Goal: Task Accomplishment & Management: Complete application form

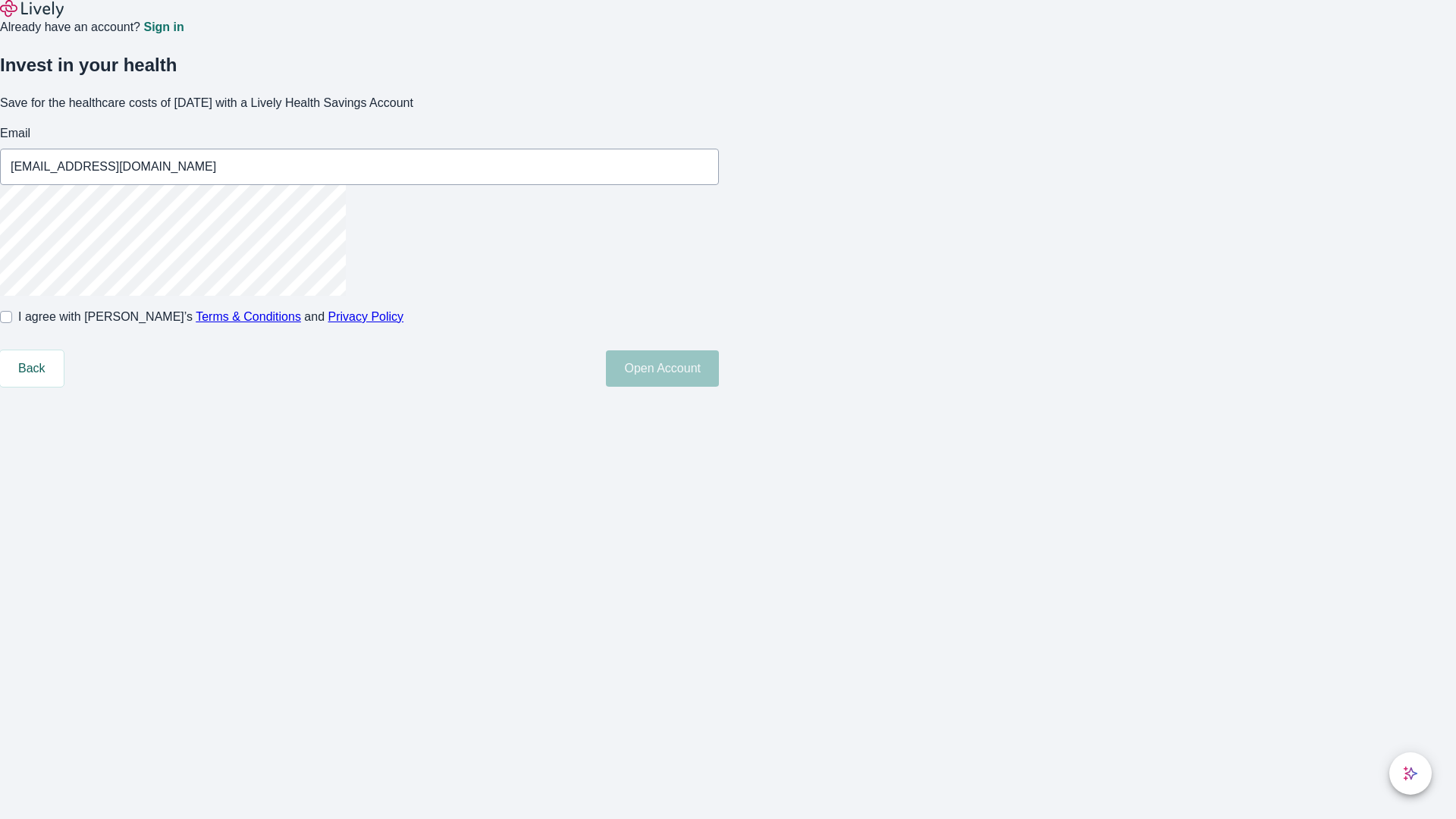
click at [12, 323] on input "I agree with Lively’s Terms & Conditions and Privacy Policy" at bounding box center [6, 316] width 12 height 12
checkbox input "true"
click at [719, 386] on button "Open Account" at bounding box center [662, 368] width 113 height 37
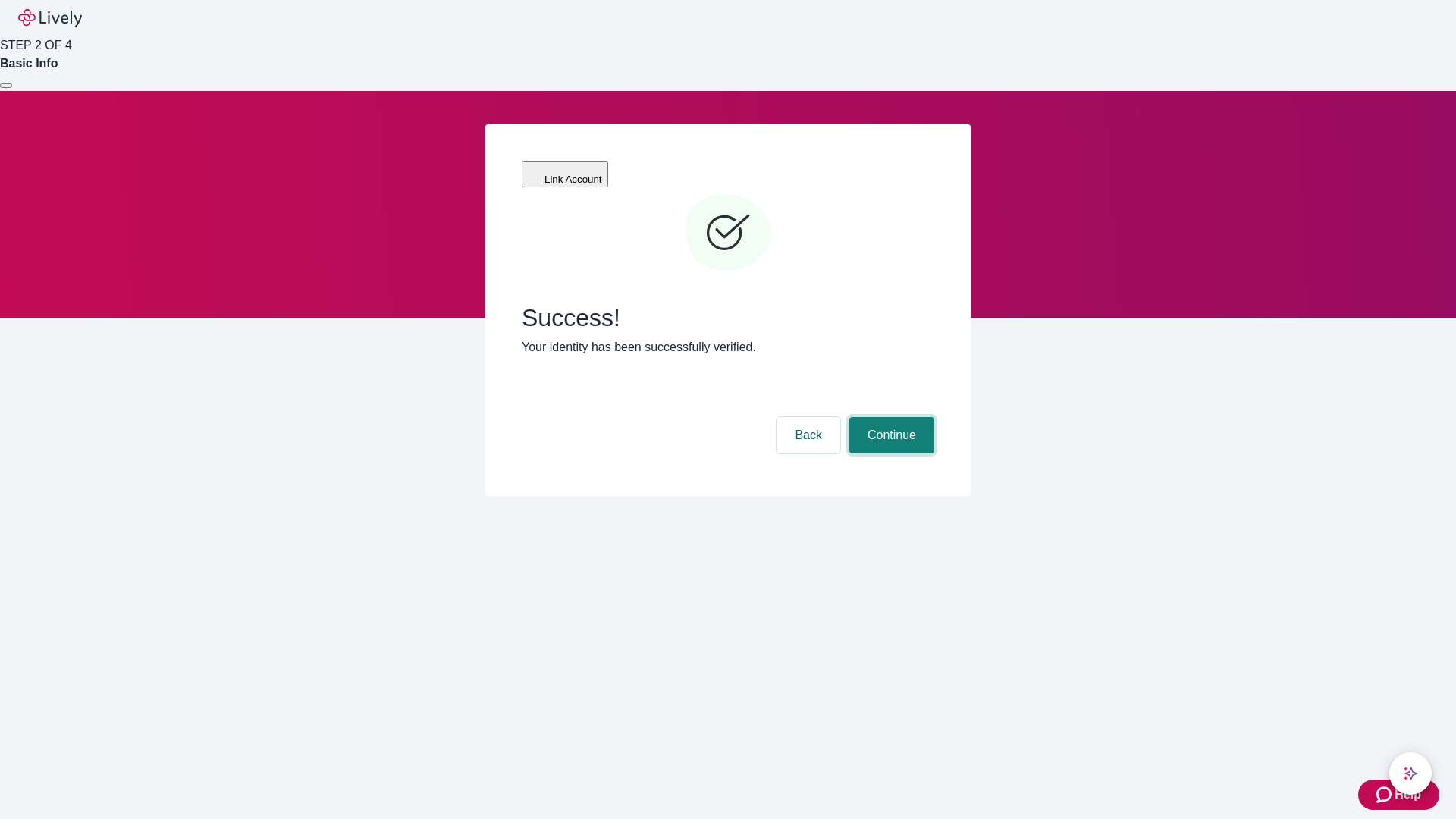
click at [889, 417] on button "Continue" at bounding box center [892, 435] width 85 height 37
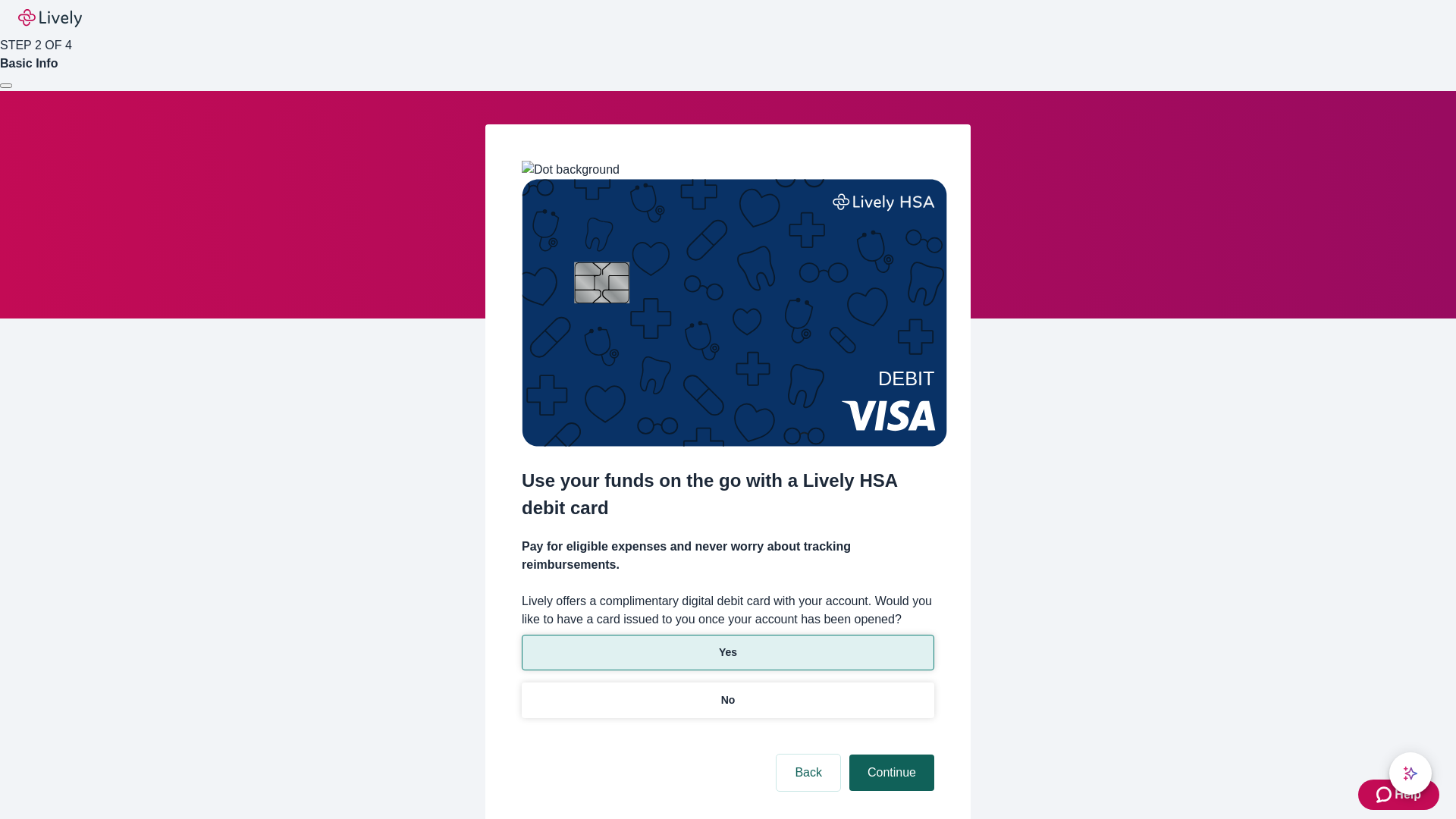
click at [728, 644] on p "Yes" at bounding box center [728, 652] width 18 height 16
click at [889, 755] on button "Continue" at bounding box center [892, 773] width 85 height 37
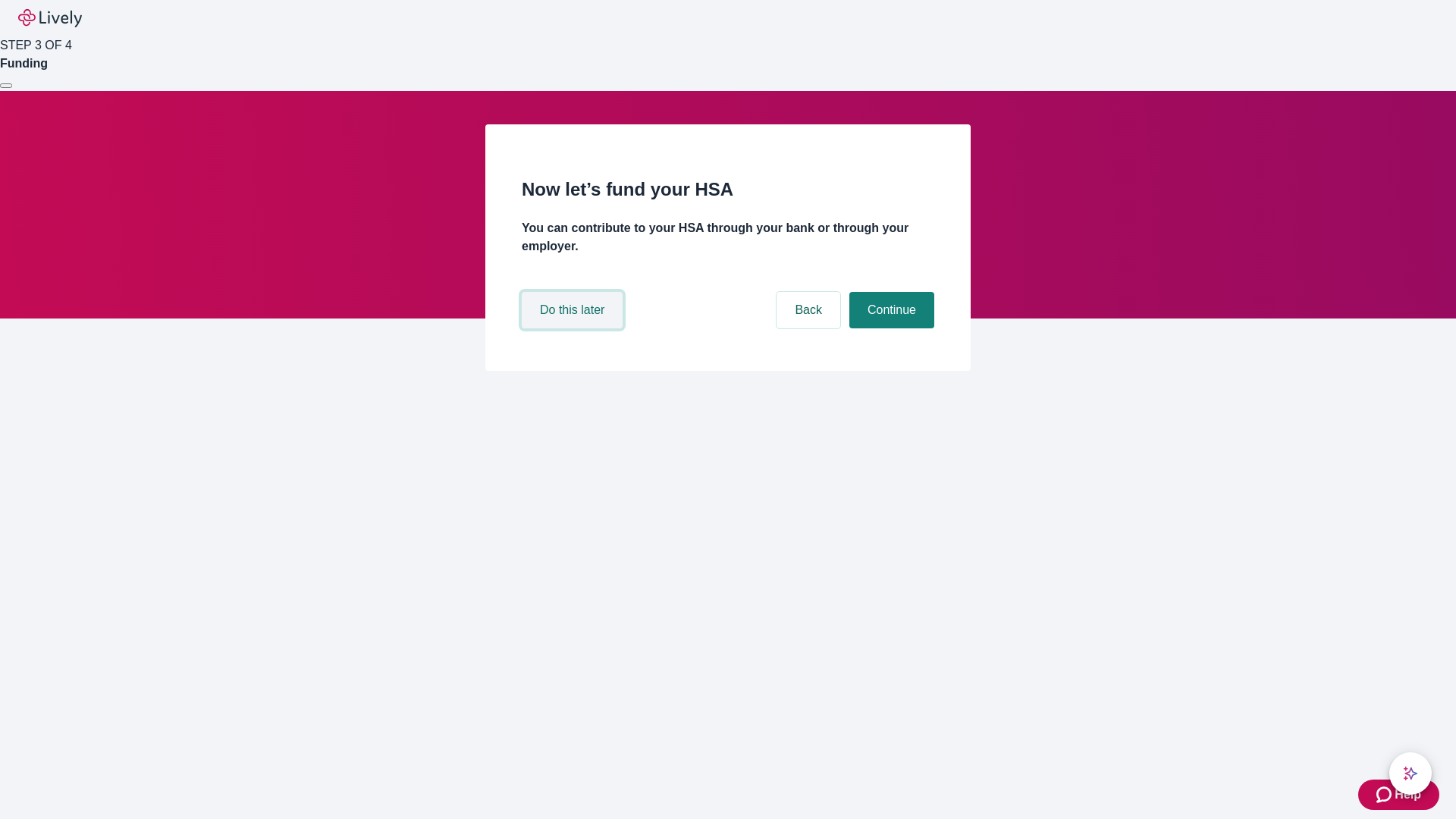
click at [574, 329] on button "Do this later" at bounding box center [572, 310] width 101 height 37
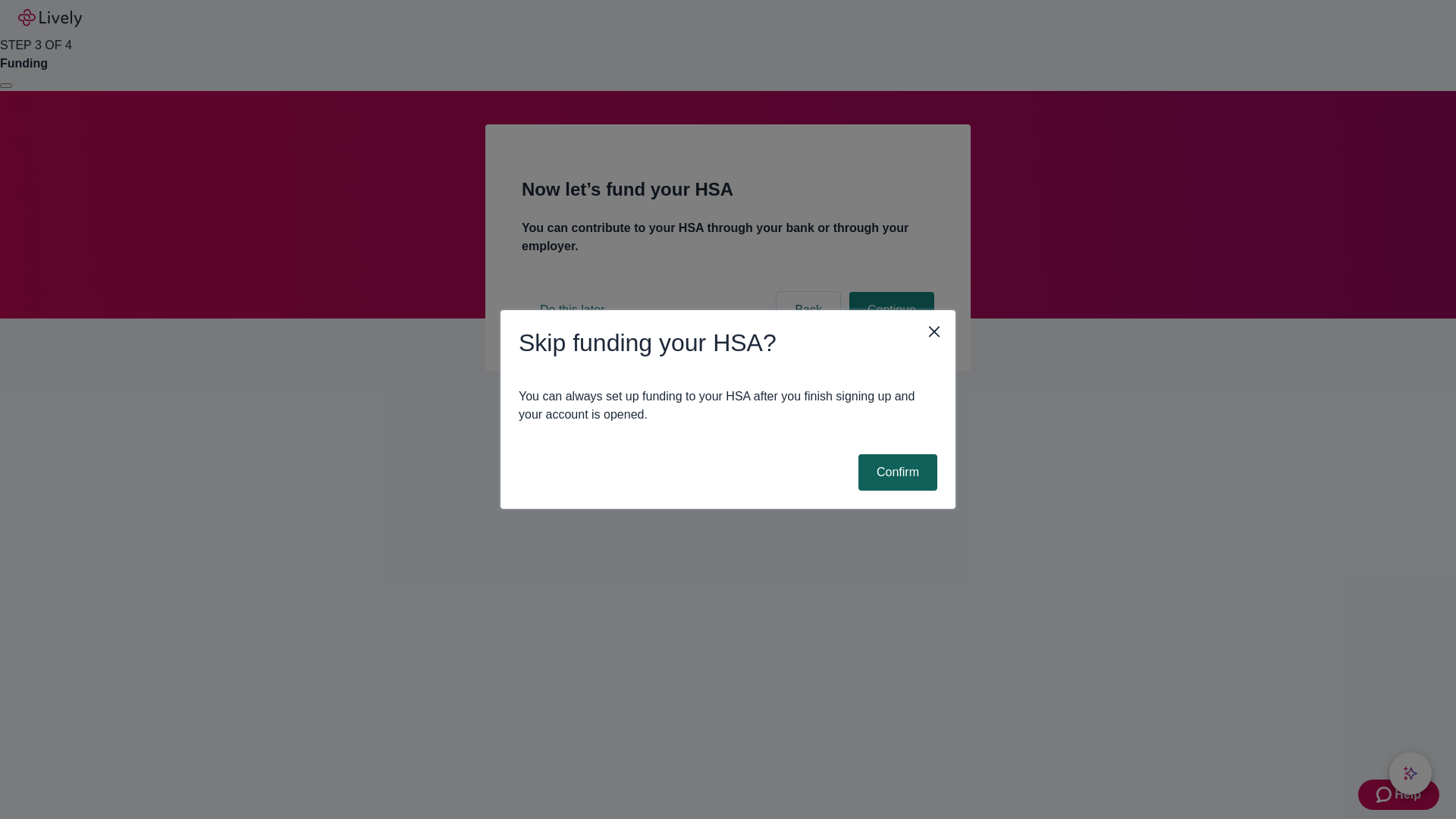
click at [896, 472] on button "Confirm" at bounding box center [898, 472] width 78 height 37
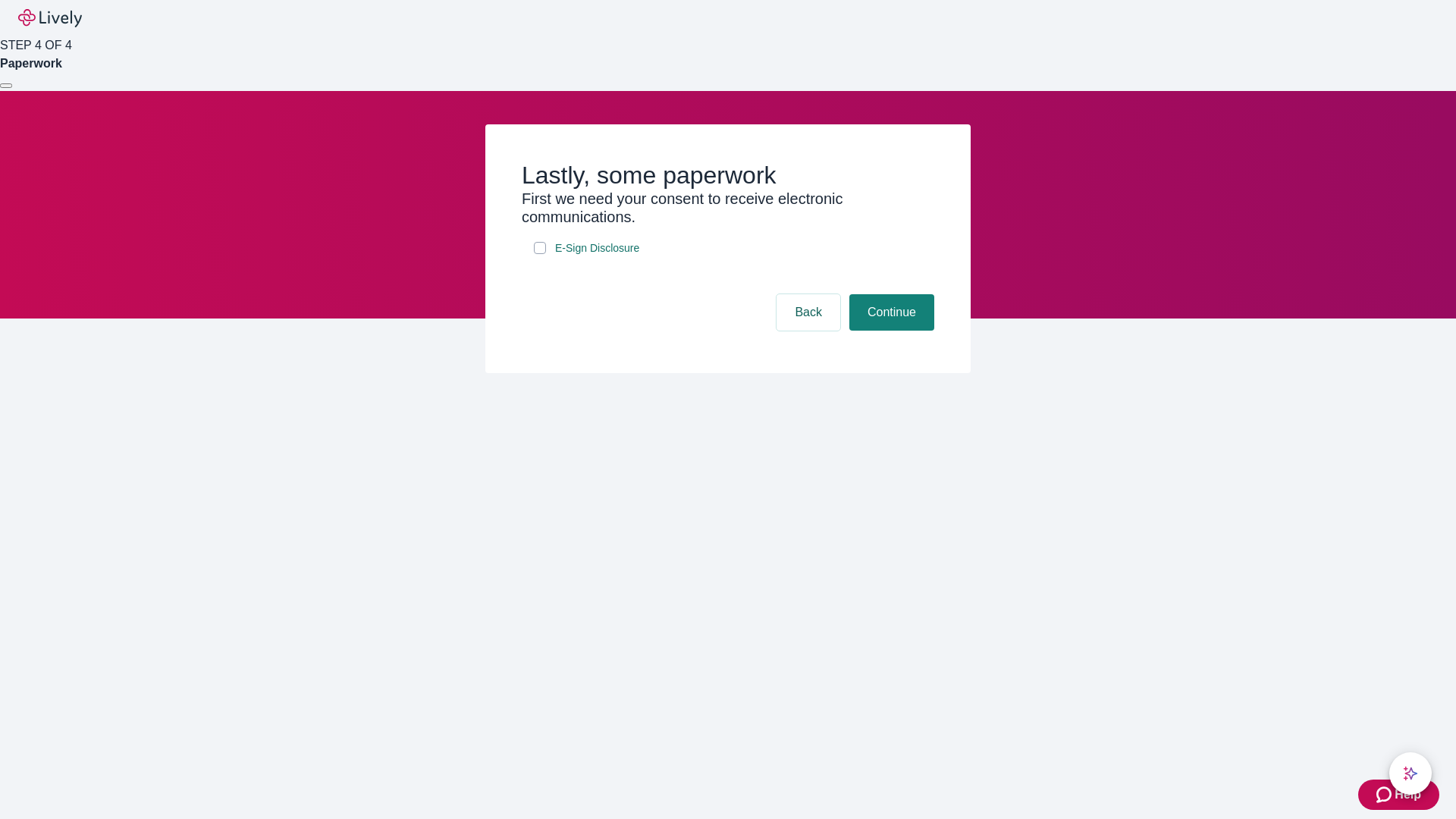
click at [540, 254] on input "E-Sign Disclosure" at bounding box center [540, 247] width 12 height 12
checkbox input "true"
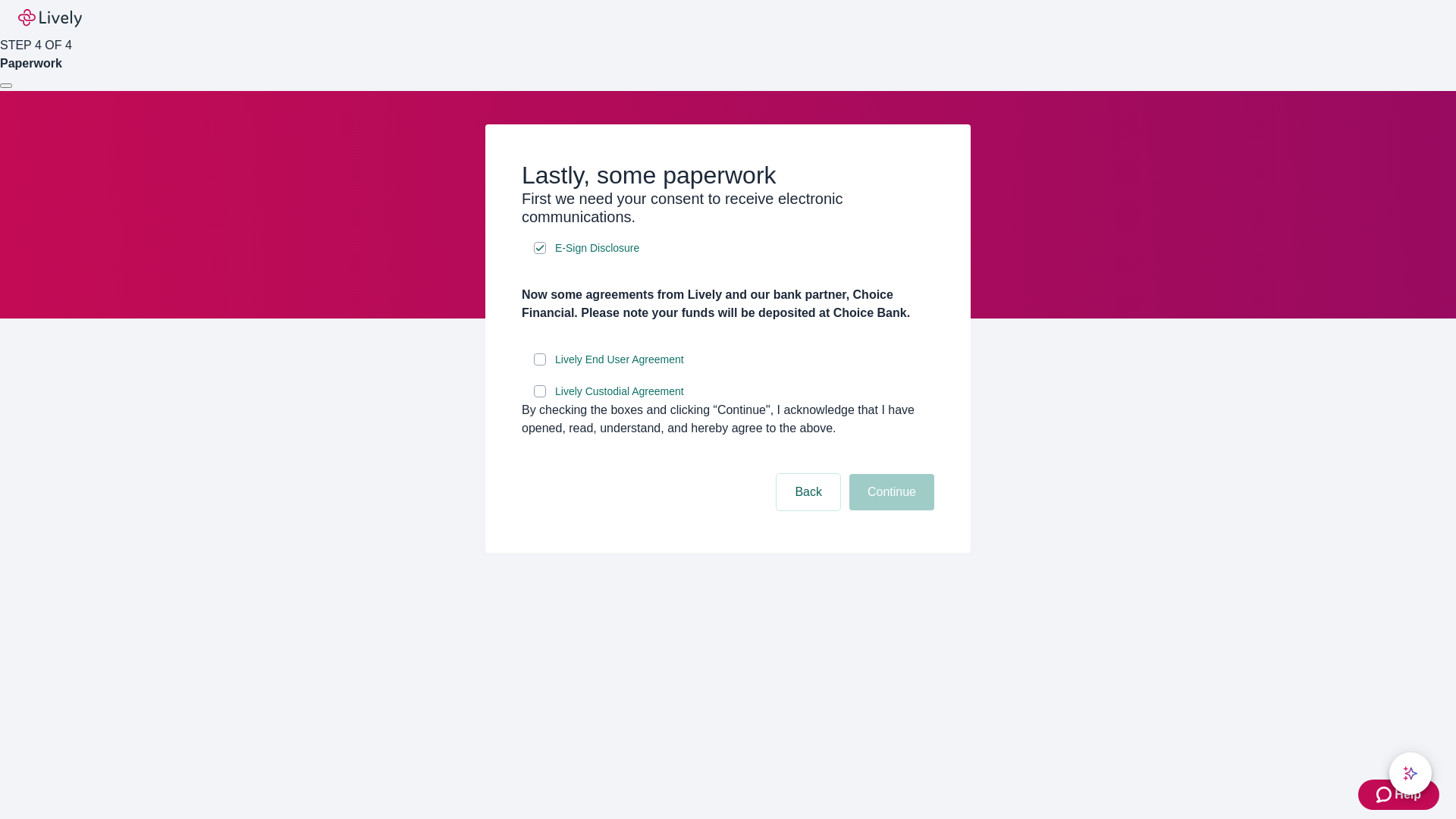
click at [540, 366] on input "Lively End User Agreement" at bounding box center [540, 359] width 12 height 12
checkbox input "true"
click at [540, 398] on input "Lively Custodial Agreement" at bounding box center [540, 391] width 12 height 12
checkbox input "true"
click at [889, 510] on button "Continue" at bounding box center [892, 492] width 85 height 37
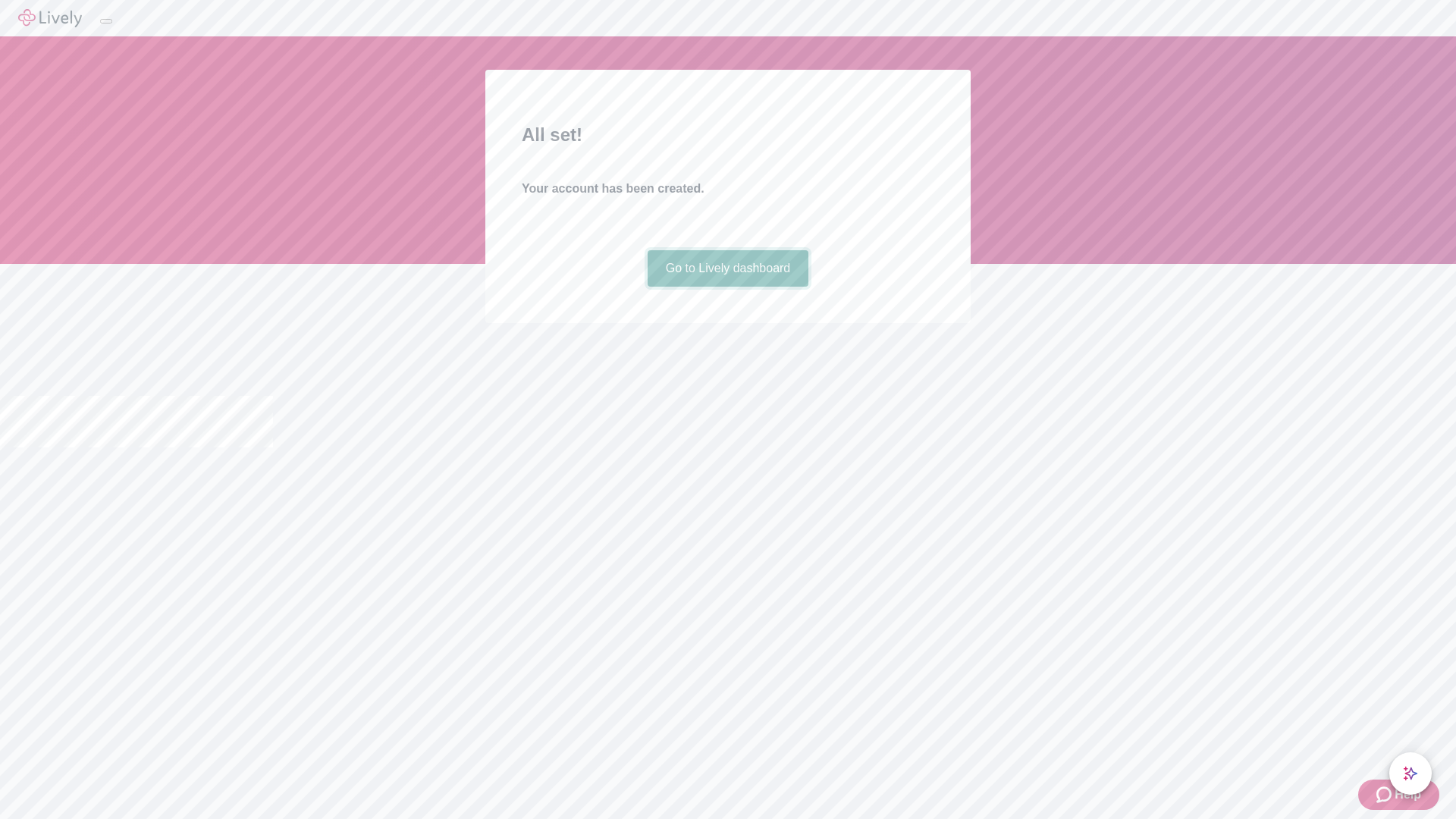
click at [728, 286] on link "Go to Lively dashboard" at bounding box center [728, 268] width 162 height 37
